Goal: Information Seeking & Learning: Find specific fact

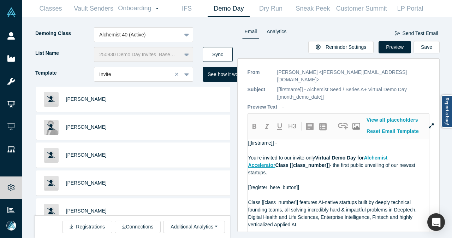
click at [220, 58] on button "Sync" at bounding box center [218, 54] width 30 height 15
click at [216, 51] on button "Sync" at bounding box center [218, 54] width 30 height 15
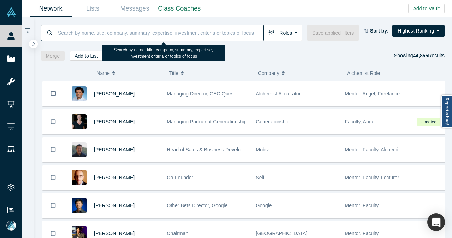
click at [150, 30] on input at bounding box center [160, 32] width 206 height 17
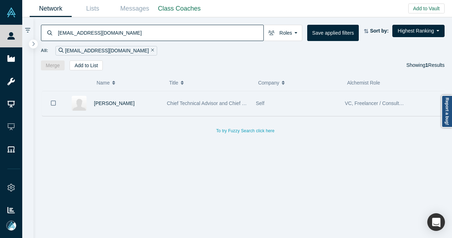
type input "[EMAIL_ADDRESS][DOMAIN_NAME]"
click at [145, 102] on div "[PERSON_NAME]" at bounding box center [127, 103] width 66 height 24
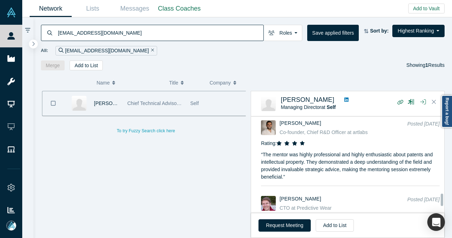
scroll to position [624, 0]
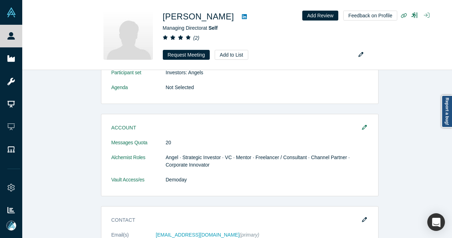
scroll to position [212, 0]
